Goal: Information Seeking & Learning: Learn about a topic

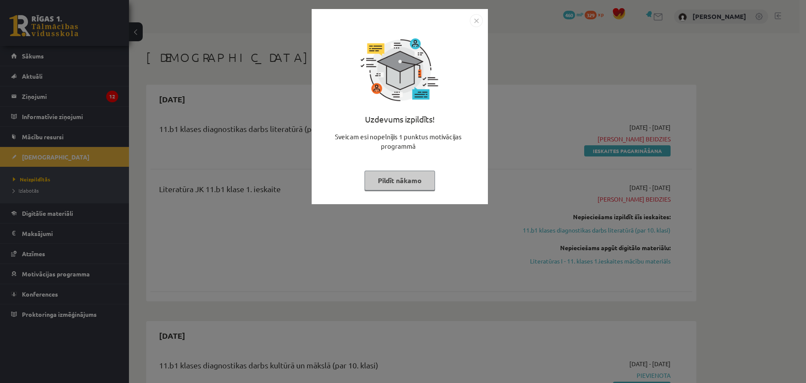
click at [399, 183] on button "Pildīt nākamo" at bounding box center [400, 181] width 71 height 20
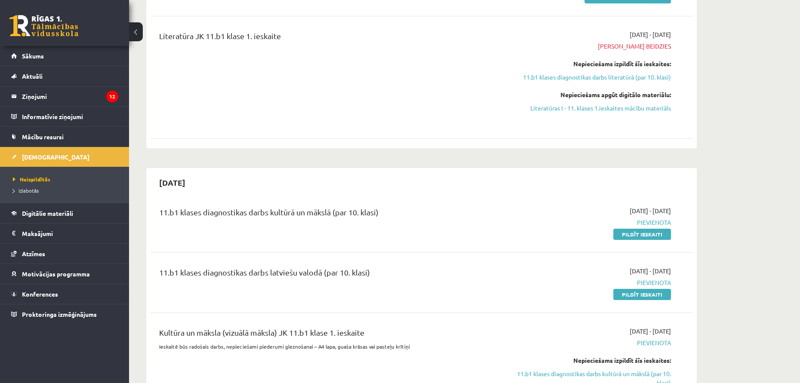
scroll to position [335, 0]
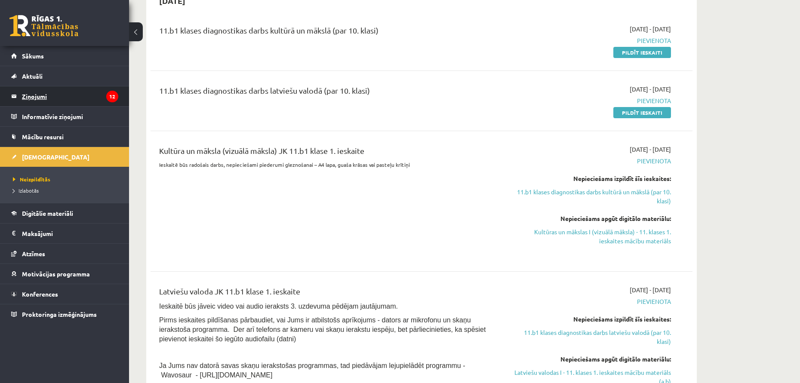
click at [53, 89] on legend "Ziņojumi 12" at bounding box center [70, 96] width 96 height 20
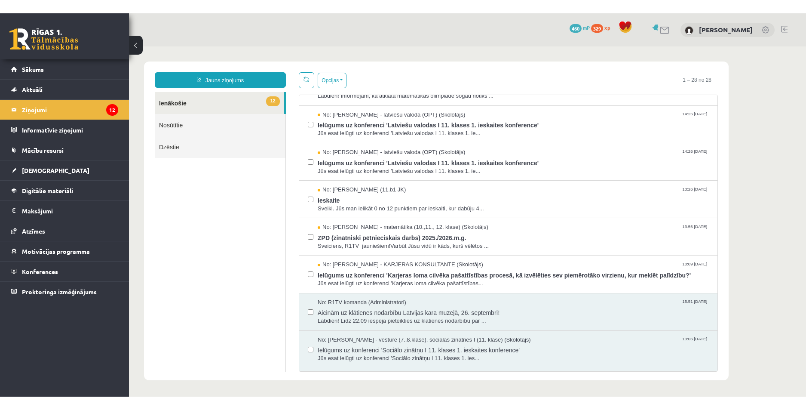
scroll to position [258, 0]
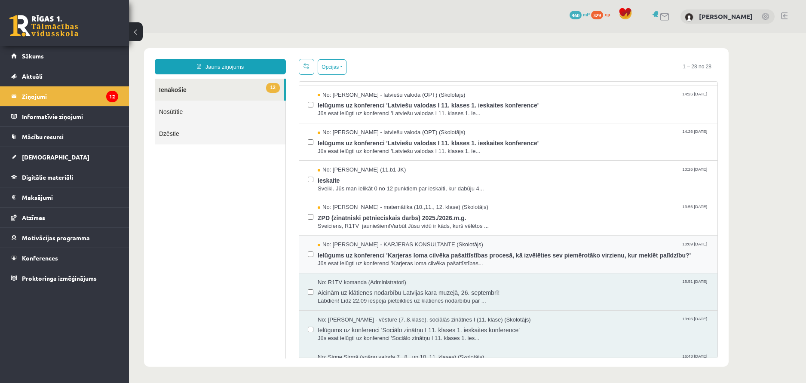
click at [518, 239] on div "No: Karīna Saveļjeva - KARJERAS KONSULTANTE (Skolotājs) 10:09 01/10/2025 Ielūgu…" at bounding box center [508, 254] width 418 height 37
click at [309, 241] on label at bounding box center [311, 250] width 6 height 19
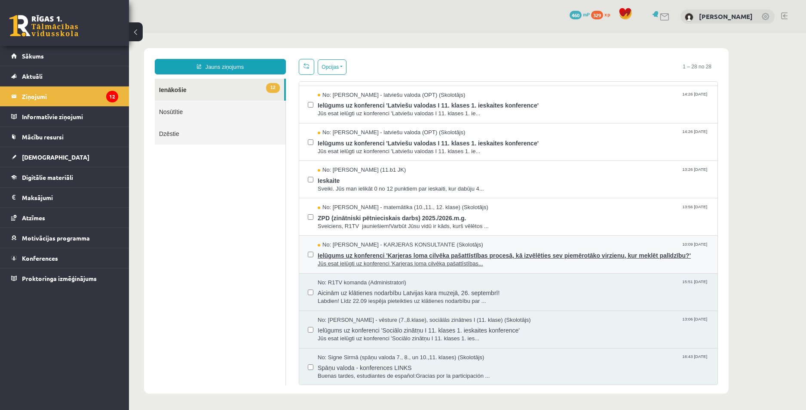
click at [534, 241] on div "No: Karīna Saveļjeva - KARJERAS KONSULTANTE (Skolotājs) 10:09 01/10/2025" at bounding box center [513, 245] width 391 height 8
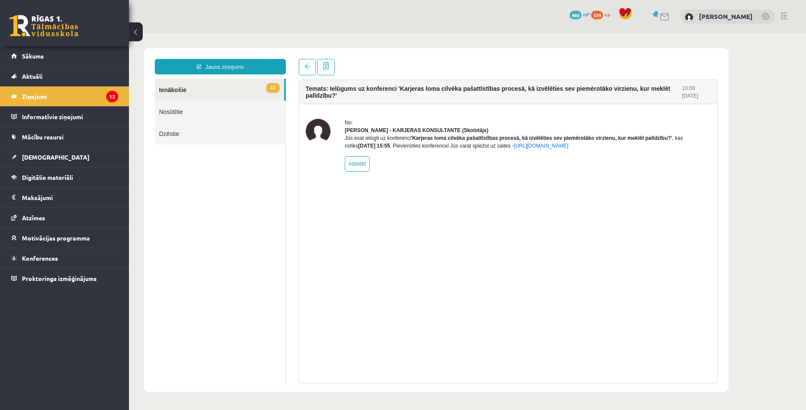
scroll to position [0, 0]
click at [302, 66] on link at bounding box center [307, 67] width 17 height 16
click at [311, 69] on link at bounding box center [307, 67] width 17 height 16
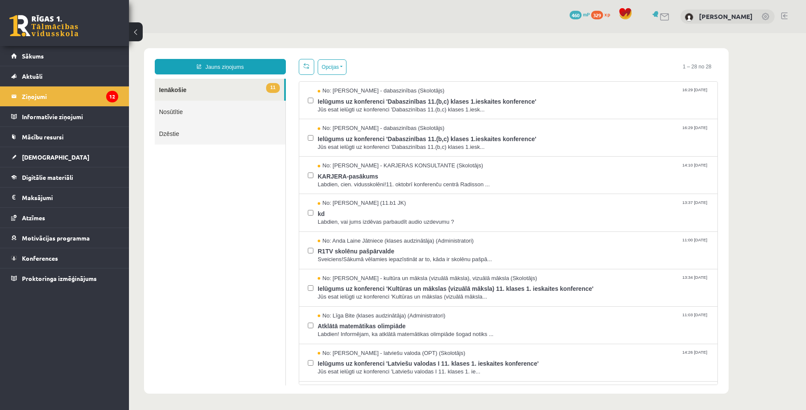
click at [306, 70] on link at bounding box center [306, 67] width 15 height 16
click at [485, 209] on span "kd" at bounding box center [513, 212] width 391 height 11
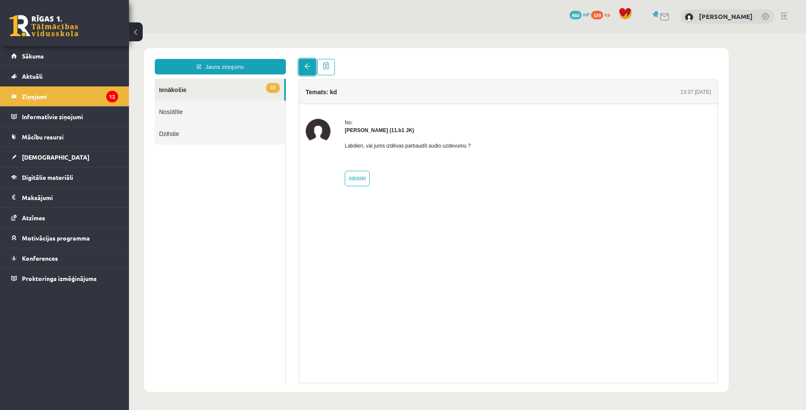
click at [310, 66] on span at bounding box center [307, 66] width 6 height 6
click at [309, 69] on span at bounding box center [307, 66] width 6 height 6
click at [308, 64] on span at bounding box center [307, 66] width 6 height 6
click at [308, 68] on span at bounding box center [307, 66] width 6 height 6
click at [310, 68] on span at bounding box center [307, 66] width 6 height 6
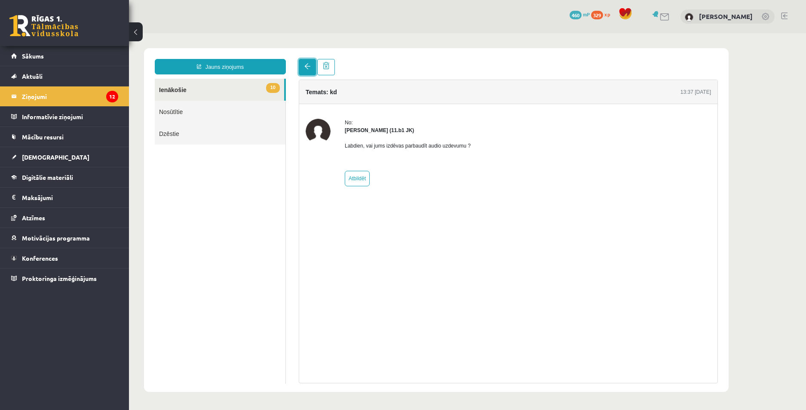
click at [310, 68] on span at bounding box center [307, 66] width 6 height 6
click at [305, 66] on span at bounding box center [307, 66] width 6 height 6
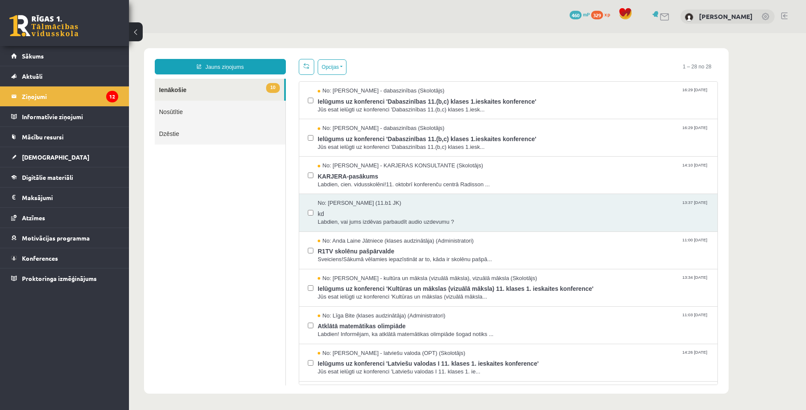
click at [221, 91] on link "10 Ienākošie" at bounding box center [219, 90] width 129 height 22
click at [425, 247] on span "R1TV skolēnu pašpārvalde" at bounding box center [513, 250] width 391 height 11
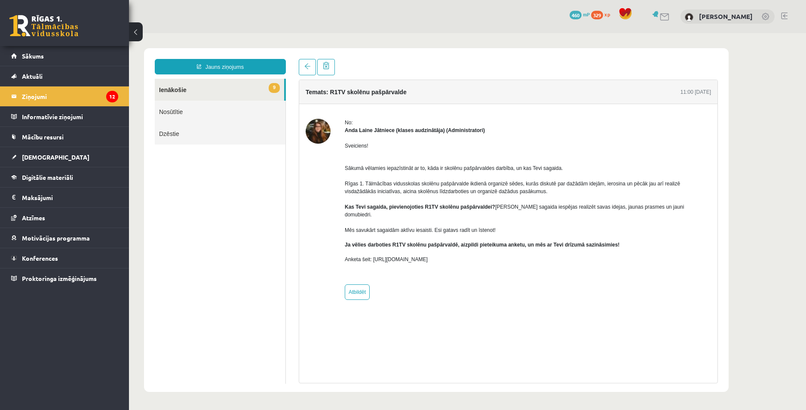
click at [195, 89] on link "9 Ienākošie" at bounding box center [219, 90] width 129 height 22
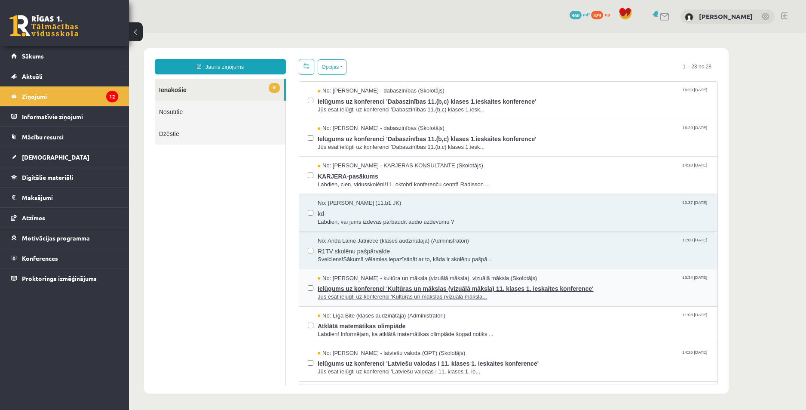
click at [422, 282] on span "Ielūgums uz konferenci 'Kultūras un mākslas (vizuālā māksla) 11. klases 1. iesk…" at bounding box center [513, 287] width 391 height 11
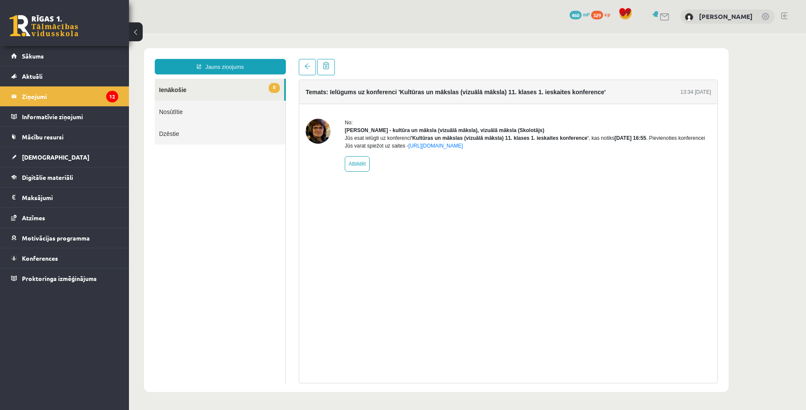
click at [189, 88] on link "8 Ienākošie" at bounding box center [219, 90] width 129 height 22
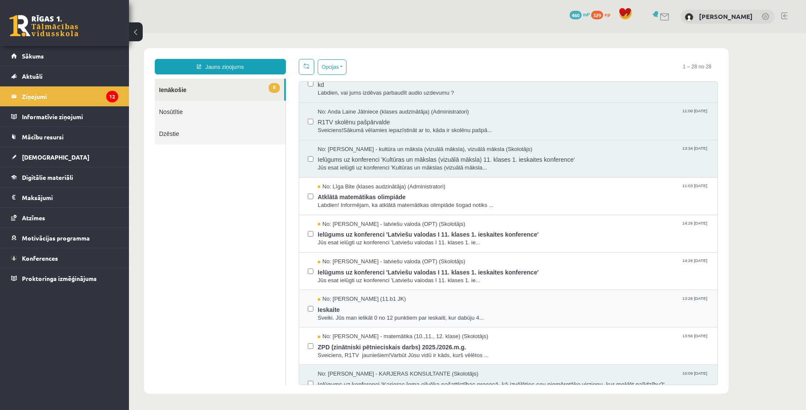
scroll to position [172, 0]
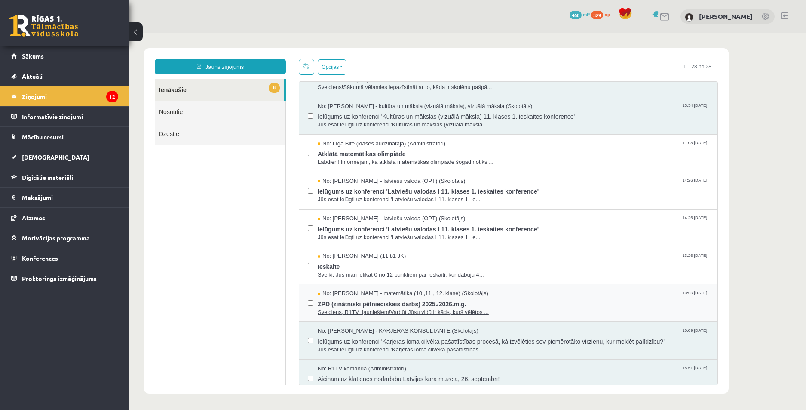
click at [514, 309] on span "Sveiciens, R1TV jauniešiem!Varbūt Jūsu vidū ir kāds, kurš vēlētos ..." at bounding box center [513, 312] width 391 height 8
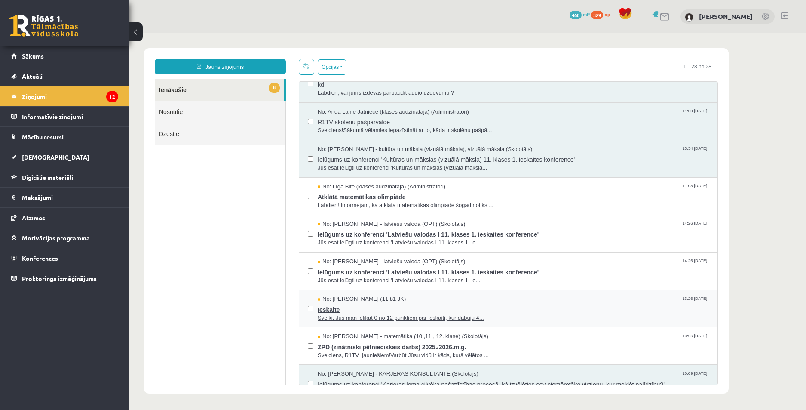
scroll to position [0, 0]
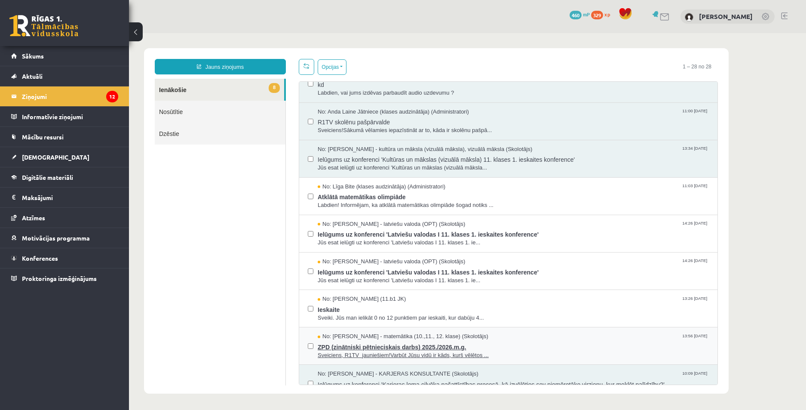
click at [463, 338] on span "No: Laima Tukāne - Grosa - matemātika (10.,11., 12. klase) (Skolotājs)" at bounding box center [403, 336] width 171 height 8
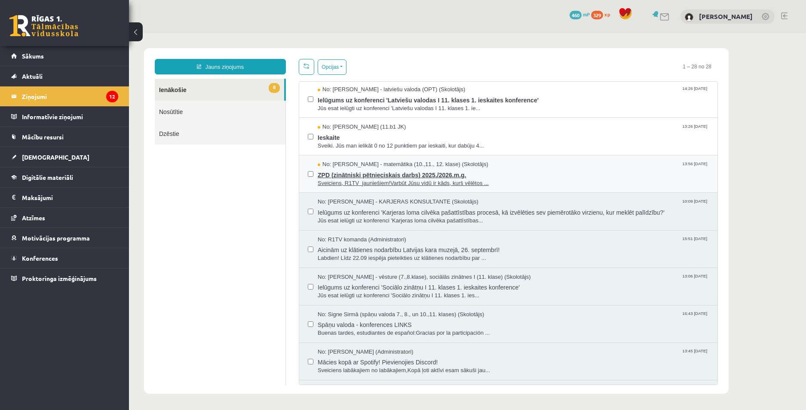
click at [383, 166] on span "No: Laima Tukāne - Grosa - matemātika (10.,11., 12. klase) (Skolotājs)" at bounding box center [403, 164] width 171 height 8
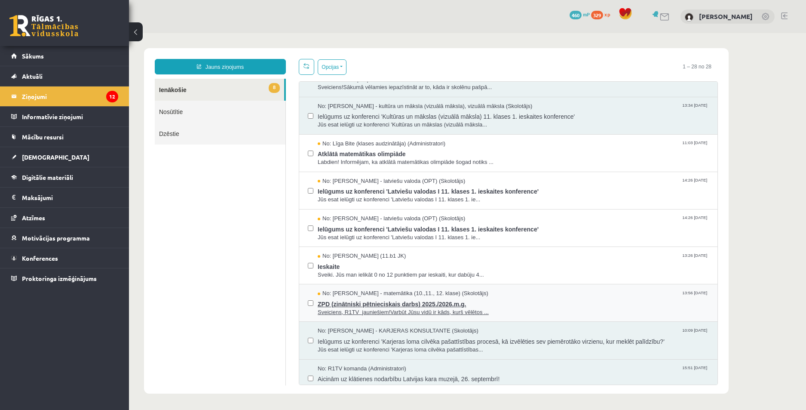
click at [494, 304] on span "ZPD (zinātniski pētnieciskais darbs) 2025./2026.m.g." at bounding box center [513, 303] width 391 height 11
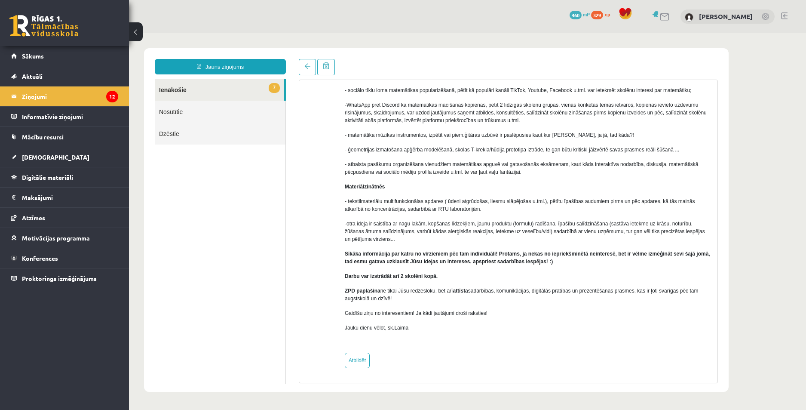
click at [472, 362] on div "No: Laima Tukāne - Grosa - matemātika (10.,11., 12. klase) (Skolotājs) Sveicien…" at bounding box center [528, 171] width 366 height 393
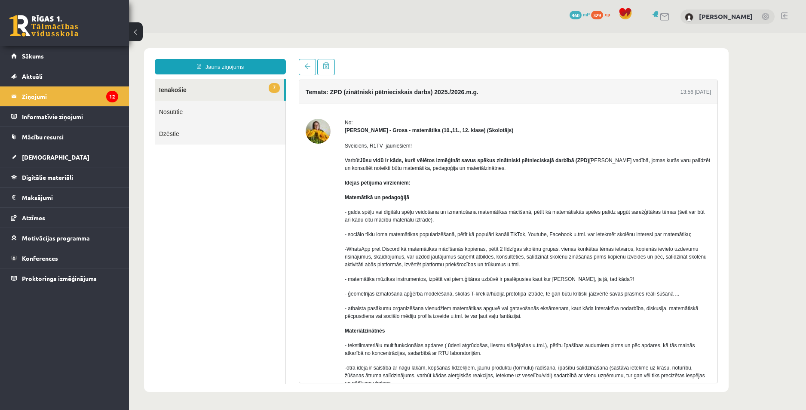
click at [447, 277] on p "- matemātika mūzikas instrumentos, izpētīt vai piem.ģitāras uzbūvē ir paslēpusi…" at bounding box center [528, 279] width 366 height 8
click at [199, 88] on link "7 Ienākošie" at bounding box center [219, 90] width 129 height 22
click at [183, 111] on link "Nosūtītie" at bounding box center [220, 112] width 131 height 22
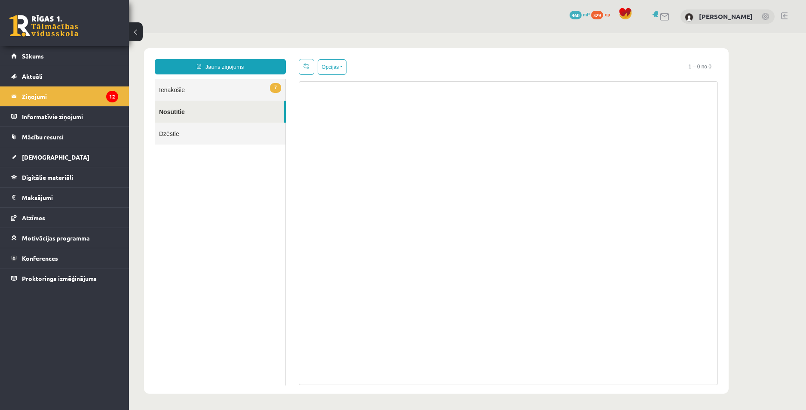
click at [186, 93] on link "7 Ienākošie" at bounding box center [220, 90] width 131 height 22
click at [186, 88] on link "7 Ienākošie" at bounding box center [220, 90] width 131 height 22
click at [170, 90] on link "7 Ienākošie" at bounding box center [220, 90] width 131 height 22
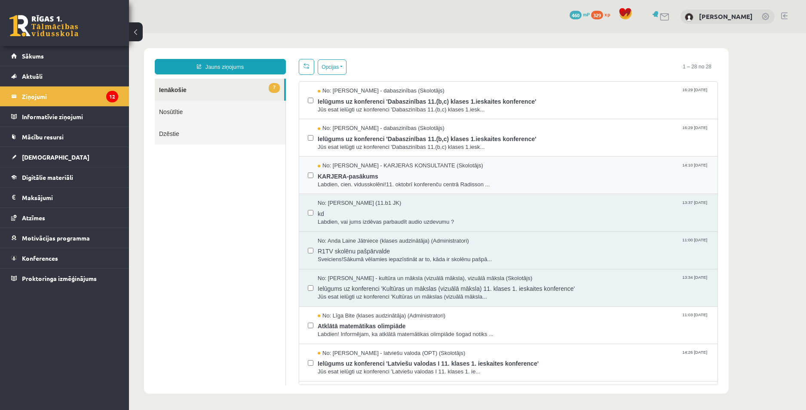
click at [486, 160] on div "No: Karīna Saveļjeva - KARJERAS KONSULTANTE (Skolotājs) 14:10 10/10/2025 KARJER…" at bounding box center [508, 174] width 418 height 37
click at [492, 170] on span "KARJERA-pasākums" at bounding box center [513, 175] width 391 height 11
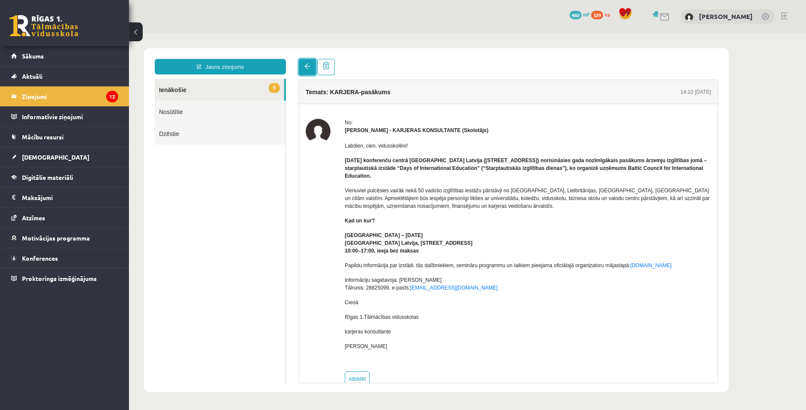
click at [303, 65] on link at bounding box center [307, 67] width 17 height 16
click at [325, 67] on span at bounding box center [326, 65] width 6 height 7
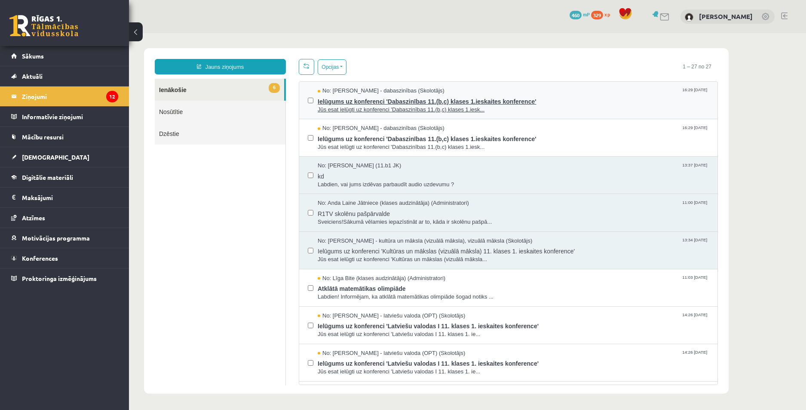
click at [555, 101] on span "Ielūgums uz konferenci 'Dabaszinības 11.(b,c) klases 1.ieskaites konference'" at bounding box center [513, 100] width 391 height 11
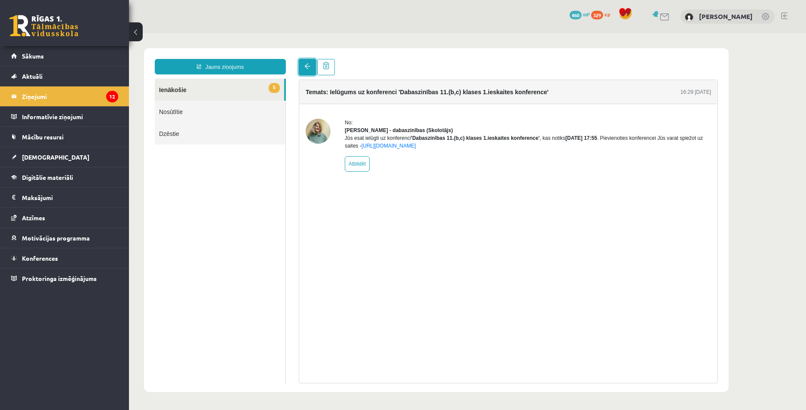
click at [310, 68] on span at bounding box center [307, 66] width 6 height 6
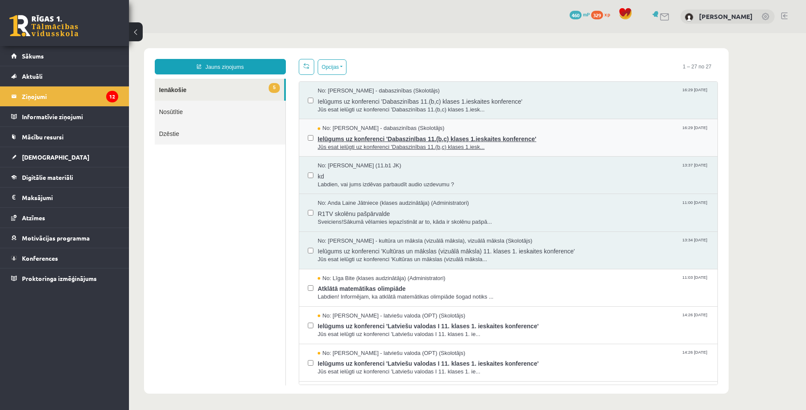
click at [531, 132] on span "Ielūgums uz konferenci 'Dabaszinības 11.(b,c) klases 1.ieskaites konference'" at bounding box center [513, 137] width 391 height 11
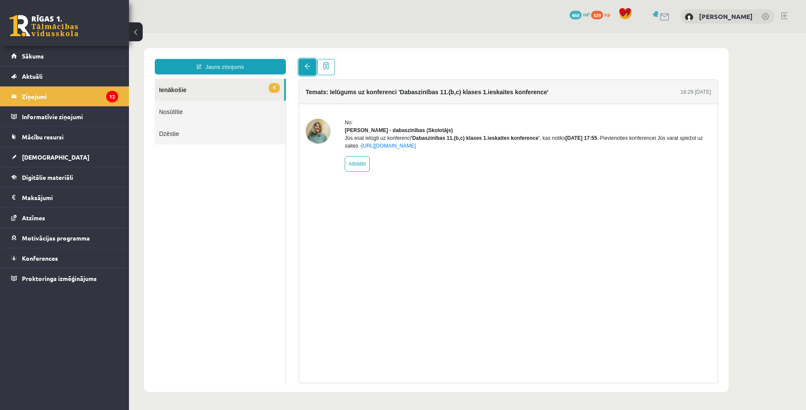
click at [305, 67] on span at bounding box center [307, 66] width 6 height 6
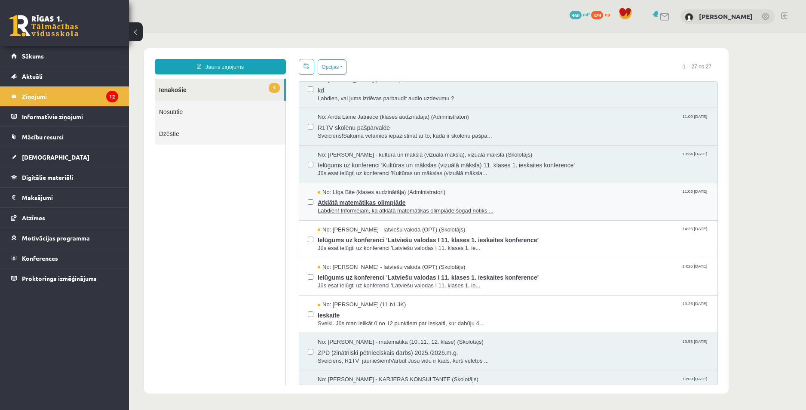
click at [477, 199] on span "Atklātā matemātikas olimpiāde" at bounding box center [513, 201] width 391 height 11
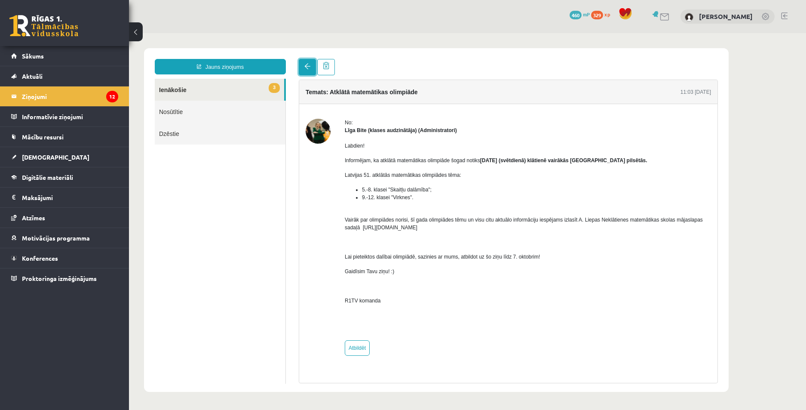
click at [304, 64] on link at bounding box center [307, 67] width 17 height 16
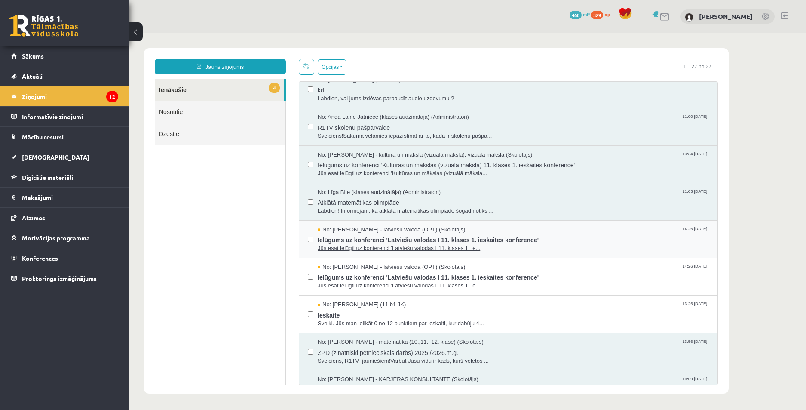
click at [543, 236] on span "Ielūgums uz konferenci 'Latviešu valodas I 11. klases 1. ieskaites konference'" at bounding box center [513, 238] width 391 height 11
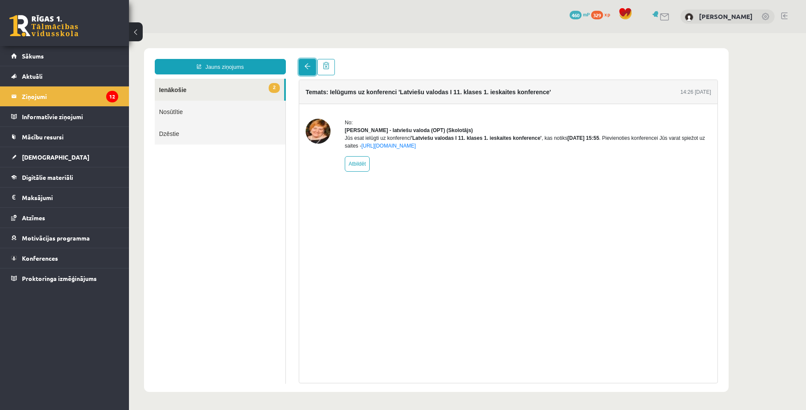
click at [316, 70] on link at bounding box center [307, 67] width 17 height 16
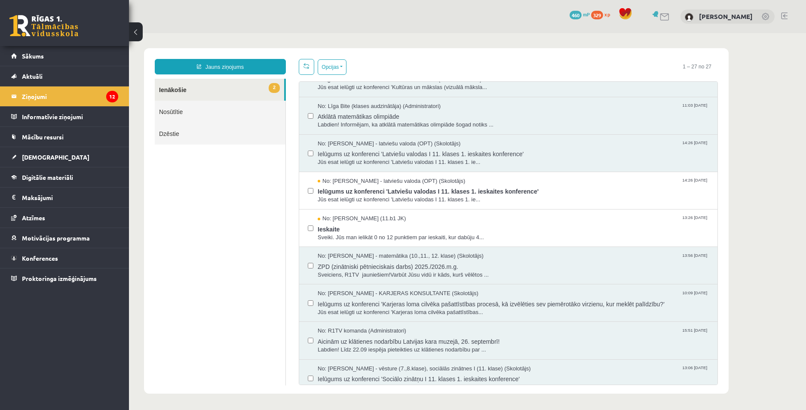
drag, startPoint x: 557, startPoint y: 187, endPoint x: 519, endPoint y: 169, distance: 42.1
click at [557, 187] on span "Ielūgums uz konferenci 'Latviešu valodas I 11. klases 1. ieskaites konference'" at bounding box center [513, 190] width 391 height 11
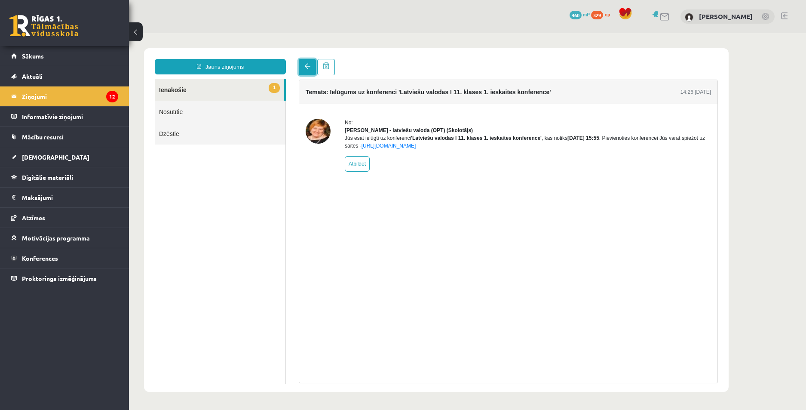
click at [306, 65] on span at bounding box center [307, 66] width 6 height 6
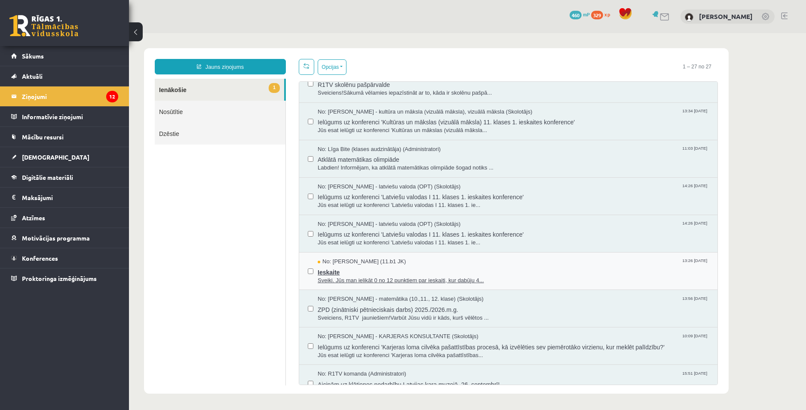
click at [479, 266] on span "Ieskaite" at bounding box center [513, 271] width 391 height 11
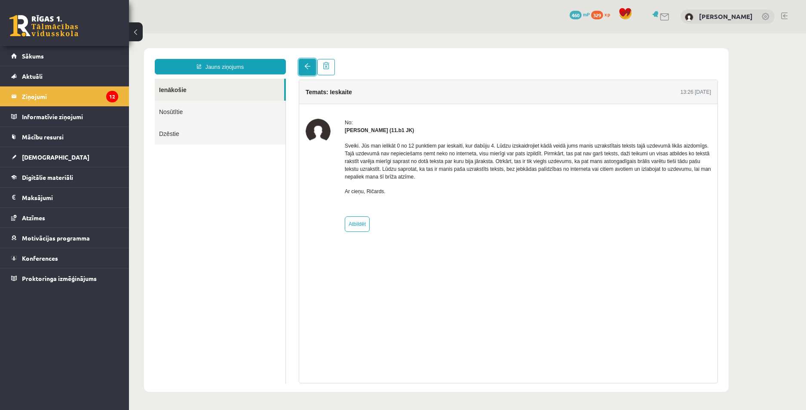
click at [304, 64] on link at bounding box center [307, 67] width 17 height 16
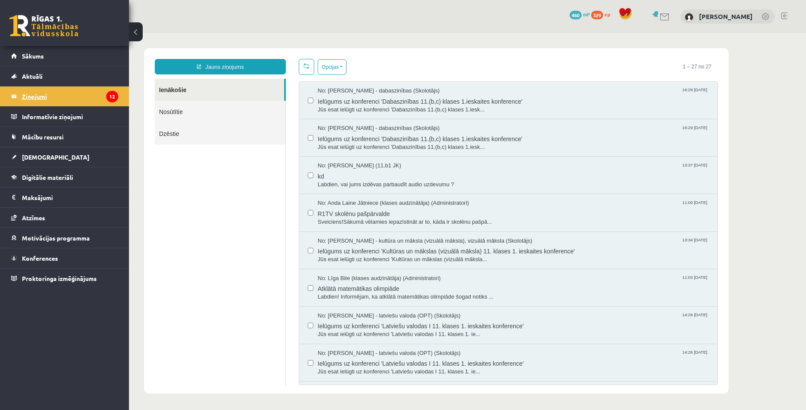
click at [49, 94] on legend "Ziņojumi 12" at bounding box center [70, 96] width 96 height 20
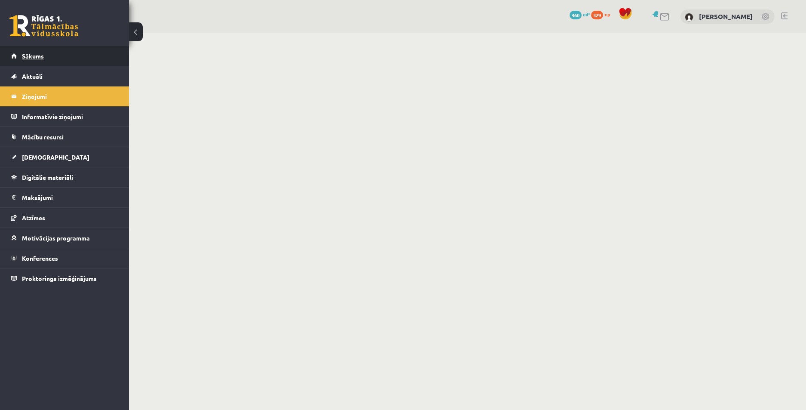
click at [47, 58] on link "Sākums" at bounding box center [64, 56] width 107 height 20
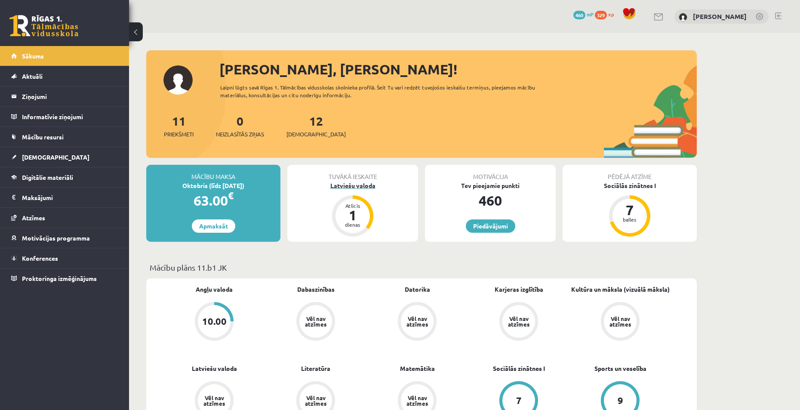
click at [348, 183] on div "Latviešu valoda" at bounding box center [352, 185] width 131 height 9
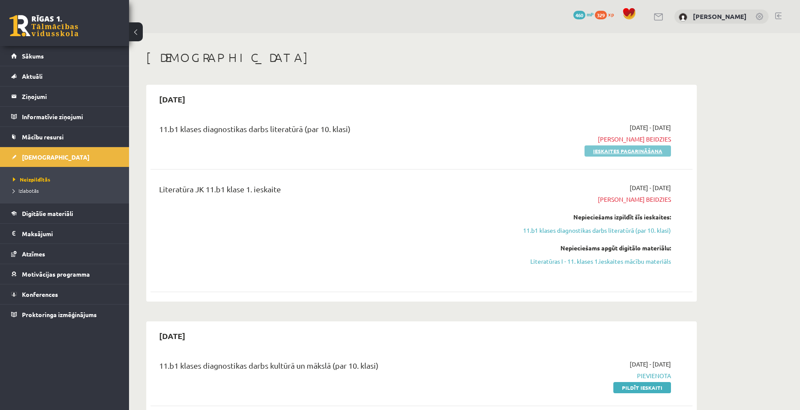
click at [615, 150] on link "Ieskaites pagarināšana" at bounding box center [627, 150] width 86 height 11
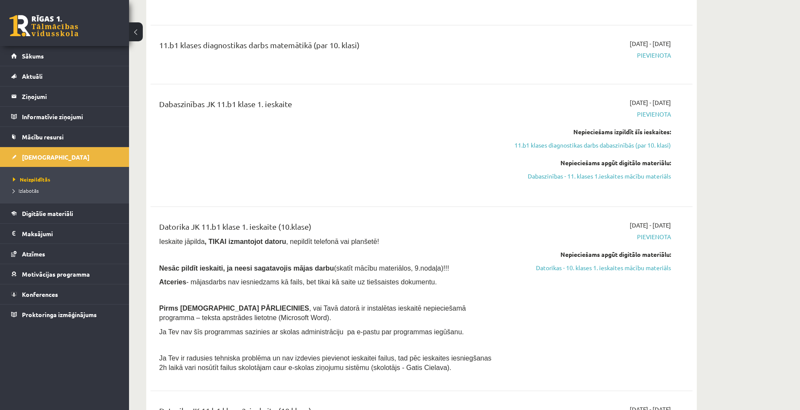
scroll to position [946, 0]
